Goal: Task Accomplishment & Management: Complete application form

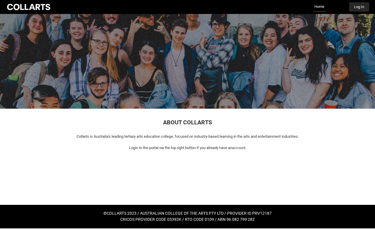
click at [364, 7] on button "Log In" at bounding box center [359, 6] width 20 height 9
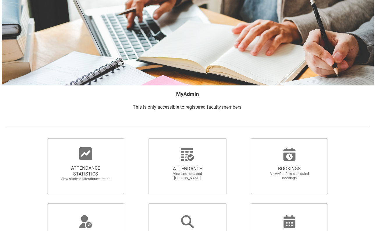
scroll to position [25, 0]
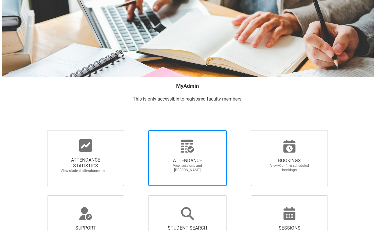
click at [187, 161] on span "ATTENDANCE" at bounding box center [187, 161] width 51 height 6
click at [138, 130] on input "ATTENDANCE View sessions and mark attendance" at bounding box center [138, 130] width 0 height 0
radio input "true"
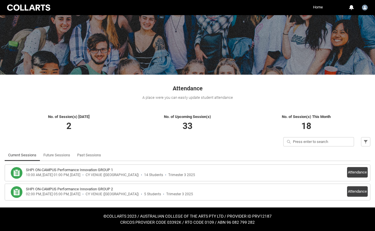
scroll to position [33, 0]
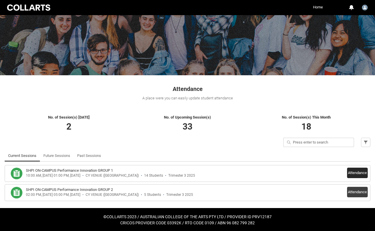
click at [358, 174] on button "Attendance" at bounding box center [357, 173] width 21 height 10
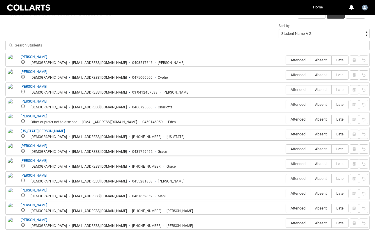
scroll to position [209, 0]
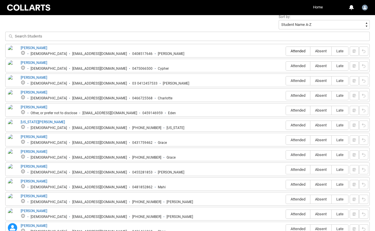
click at [297, 51] on span "Attended" at bounding box center [298, 51] width 24 height 4
click at [286, 51] on input "Attended" at bounding box center [285, 51] width 0 height 0
type lightning-radio-group "Attended"
radio input "true"
click at [297, 66] on span "Attended" at bounding box center [298, 66] width 24 height 4
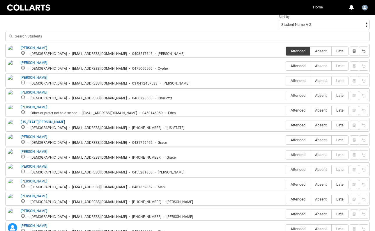
click at [286, 66] on input "Attended" at bounding box center [285, 66] width 0 height 0
type lightning-radio-group "Attended"
radio input "true"
click at [297, 75] on fieldset "Attended Absent Late" at bounding box center [316, 80] width 63 height 11
click at [295, 81] on span "Attended" at bounding box center [298, 81] width 24 height 4
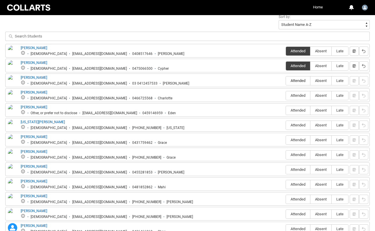
click at [286, 81] on input "Attended" at bounding box center [285, 81] width 0 height 0
type lightning-radio-group "Attended"
radio input "true"
click at [296, 96] on span "Attended" at bounding box center [298, 95] width 24 height 4
click at [286, 96] on input "Attended" at bounding box center [285, 95] width 0 height 0
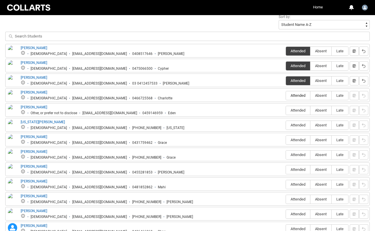
type lightning-radio-group "Attended"
radio input "true"
click at [297, 112] on span "Attended" at bounding box center [298, 110] width 24 height 4
click at [286, 110] on input "Attended" at bounding box center [285, 110] width 0 height 0
type lightning-radio-group "Attended"
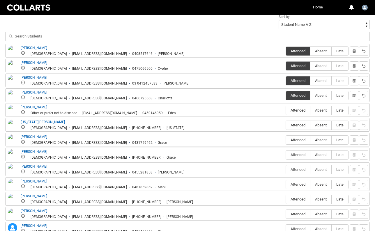
radio input "true"
click at [296, 129] on label "Attended" at bounding box center [298, 125] width 24 height 9
click at [286, 125] on input "Attended" at bounding box center [285, 125] width 0 height 0
type lightning-radio-group "Attended"
radio input "true"
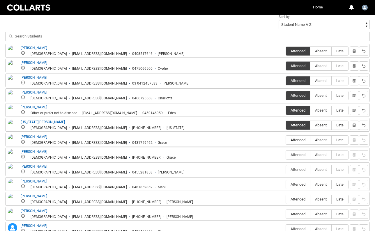
click at [295, 144] on label "Attended" at bounding box center [298, 140] width 24 height 9
click at [286, 140] on input "Attended" at bounding box center [285, 140] width 0 height 0
type lightning-radio-group "Attended"
radio input "true"
click at [295, 153] on span "Attended" at bounding box center [298, 155] width 24 height 4
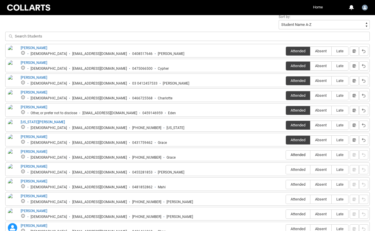
click at [286, 155] on input "Attended" at bounding box center [285, 155] width 0 height 0
type lightning-radio-group "Attended"
radio input "true"
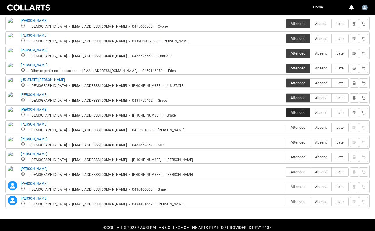
scroll to position [252, 0]
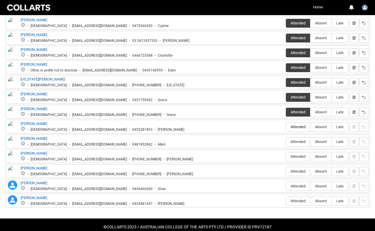
click at [298, 127] on span "Attended" at bounding box center [298, 127] width 24 height 4
click at [286, 127] on input "Attended" at bounding box center [285, 127] width 0 height 0
type lightning-radio-group "Attended"
radio input "true"
click at [297, 157] on span "Attended" at bounding box center [298, 156] width 24 height 4
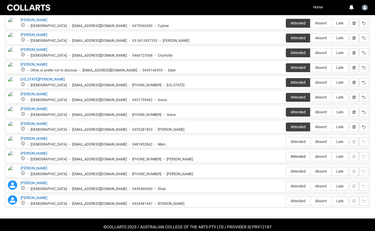
click at [286, 157] on input "Attended" at bounding box center [285, 156] width 0 height 0
type lightning-radio-group "Attended"
radio input "true"
click at [320, 172] on span "Absent" at bounding box center [320, 171] width 21 height 4
click at [310, 172] on input "Absent" at bounding box center [310, 171] width 0 height 0
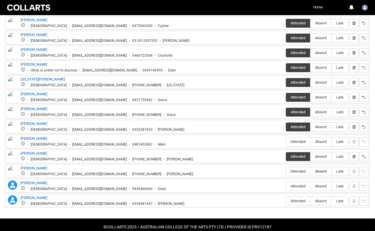
type lightning-radio-group "Absent"
radio input "true"
click at [297, 199] on span "Attended" at bounding box center [298, 201] width 24 height 4
click at [286, 201] on input "Attended" at bounding box center [285, 201] width 0 height 0
type lightning-radio-group "Attended"
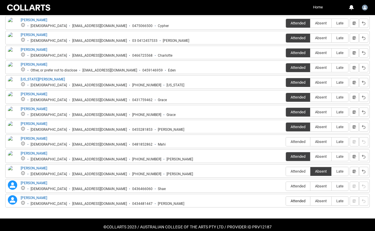
radio input "true"
click at [300, 188] on span "Attended" at bounding box center [298, 186] width 24 height 4
click at [286, 186] on input "Attended" at bounding box center [285, 186] width 0 height 0
type lightning-radio-group "Attended"
radio input "true"
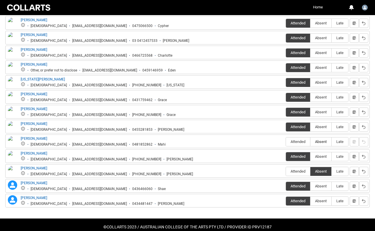
click at [323, 139] on label "Absent" at bounding box center [320, 142] width 21 height 9
click at [310, 142] on input "Absent" at bounding box center [310, 142] width 0 height 0
type lightning-radio-group "Absent"
radio input "true"
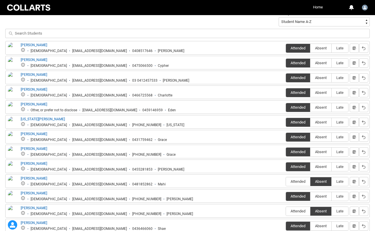
scroll to position [201, 0]
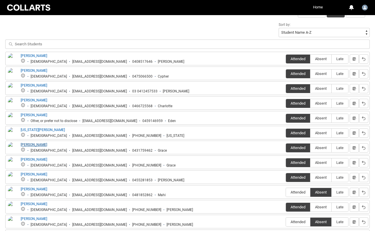
drag, startPoint x: 20, startPoint y: 46, endPoint x: 24, endPoint y: 142, distance: 96.4
click at [25, 143] on div "Sort by: Student Name A-Z Student Name Z-A Student Last Name A-Z Student Last N…" at bounding box center [187, 139] width 364 height 237
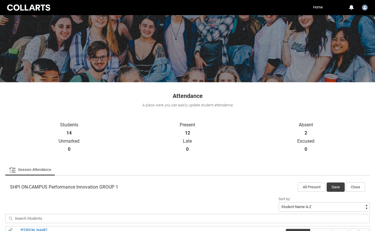
scroll to position [42, 0]
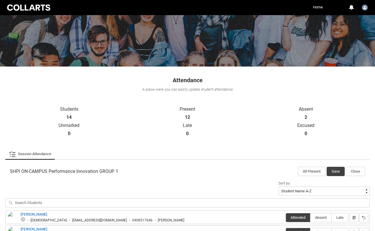
click at [334, 172] on button "Save" at bounding box center [335, 171] width 18 height 9
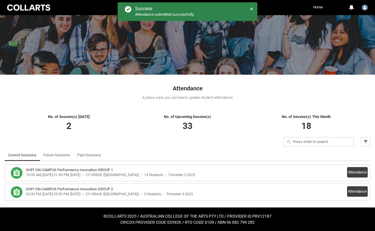
scroll to position [33, 0]
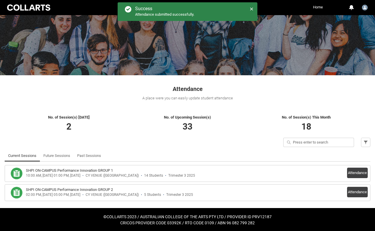
click at [17, 173] on icon at bounding box center [16, 173] width 7 height 7
